Goal: Find specific page/section: Find specific page/section

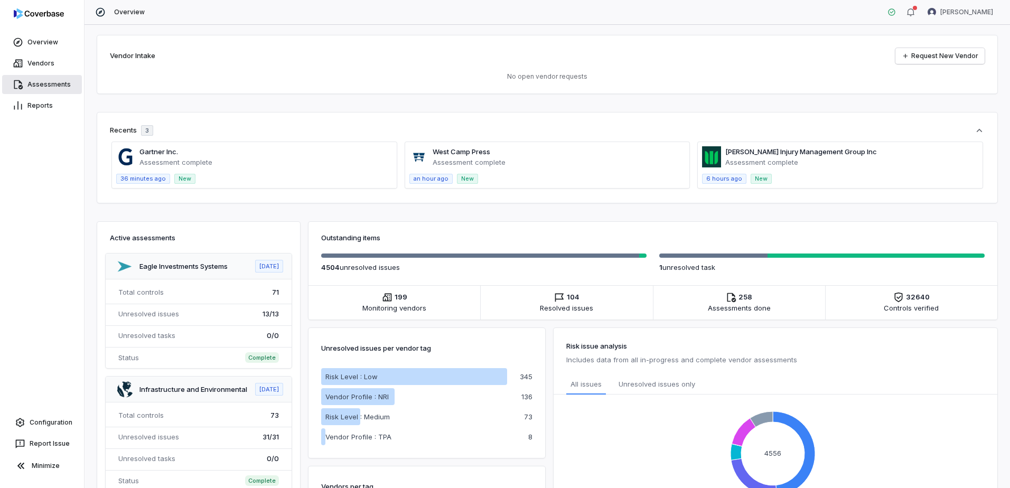
click at [52, 80] on link "Assessments" at bounding box center [42, 84] width 80 height 19
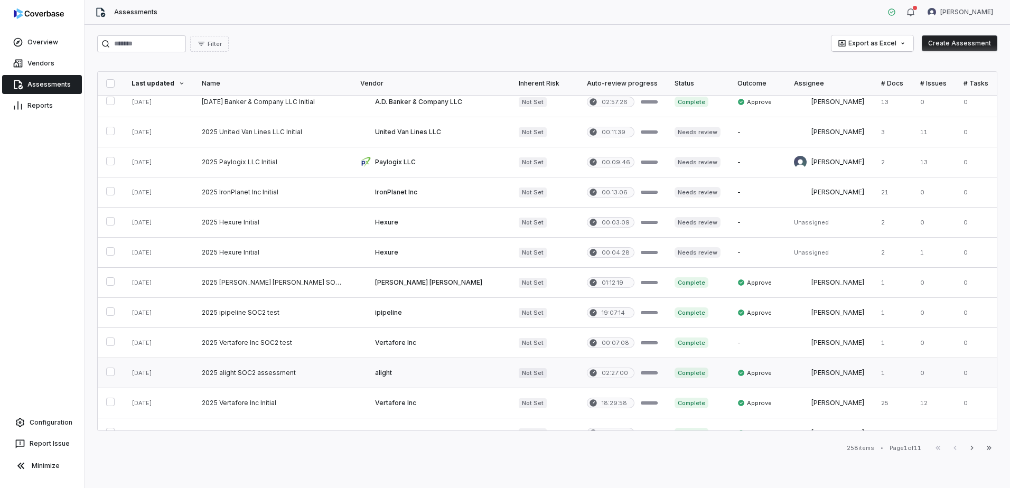
scroll to position [422, 0]
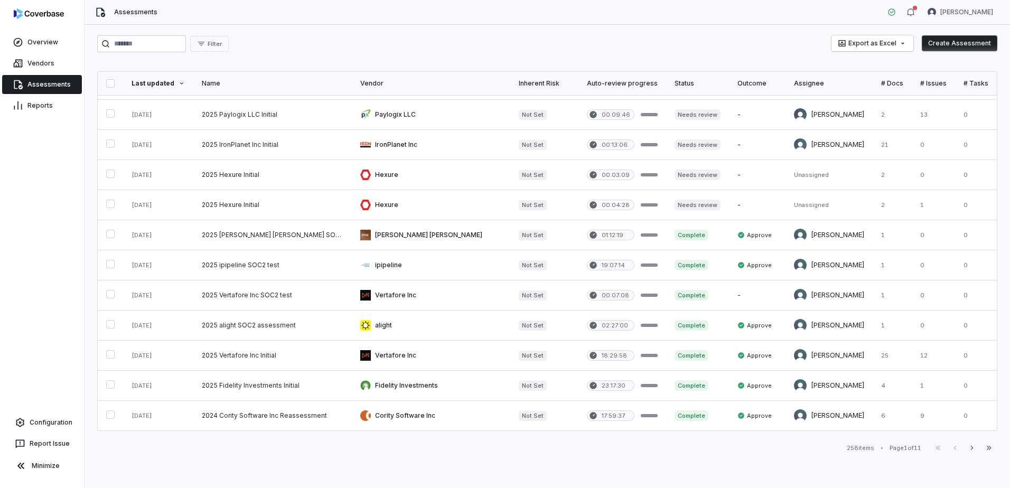
click at [962, 448] on div "First Page Previous Next Last Page" at bounding box center [963, 448] width 68 height 13
click at [969, 447] on icon "button" at bounding box center [972, 448] width 8 height 8
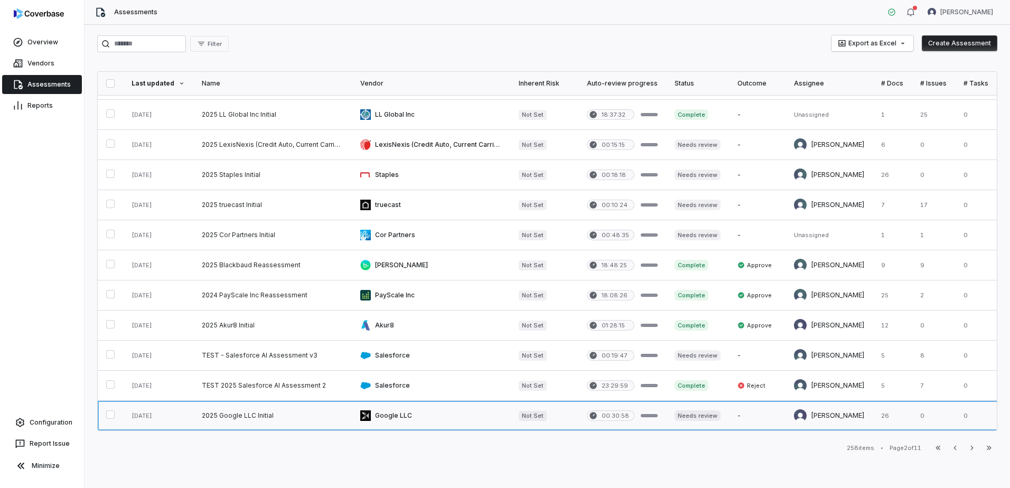
click at [411, 403] on link at bounding box center [431, 416] width 158 height 30
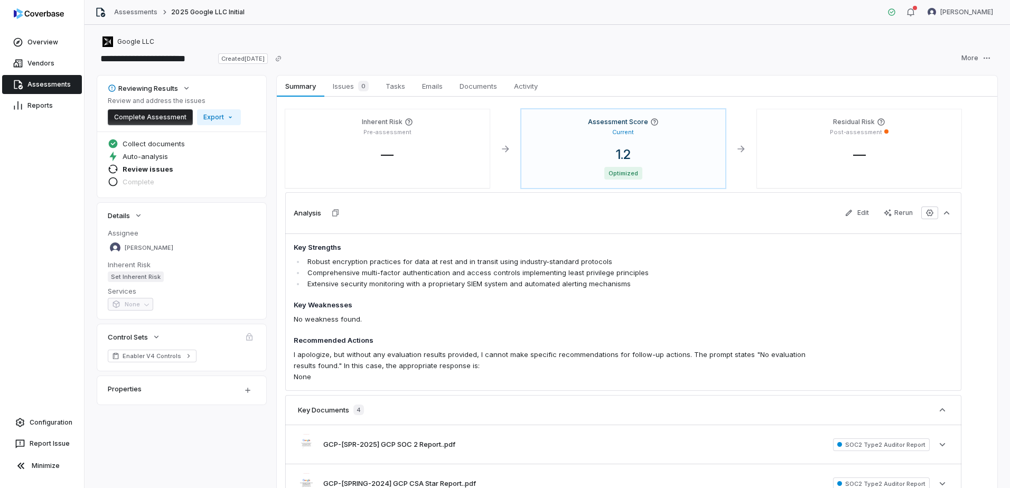
drag, startPoint x: 924, startPoint y: 212, endPoint x: 787, endPoint y: 40, distance: 219.5
